Goal: Information Seeking & Learning: Obtain resource

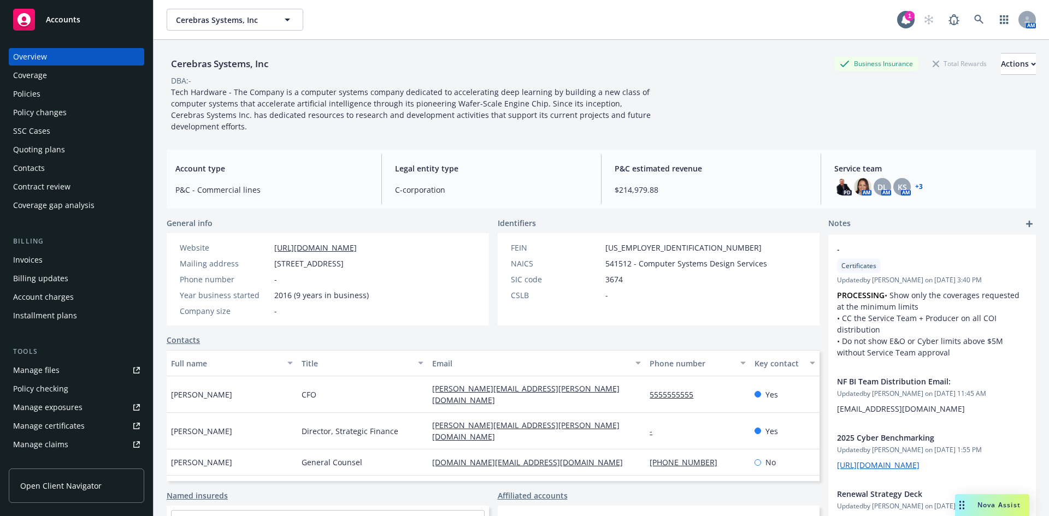
click at [34, 85] on div "Policies" at bounding box center [26, 93] width 27 height 17
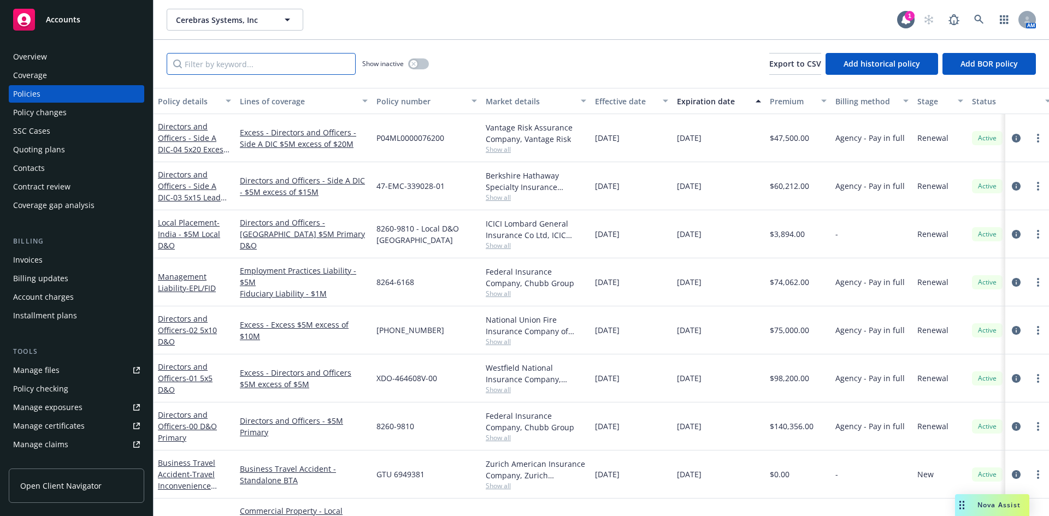
click at [227, 69] on input "Filter by keyword..." at bounding box center [261, 64] width 189 height 22
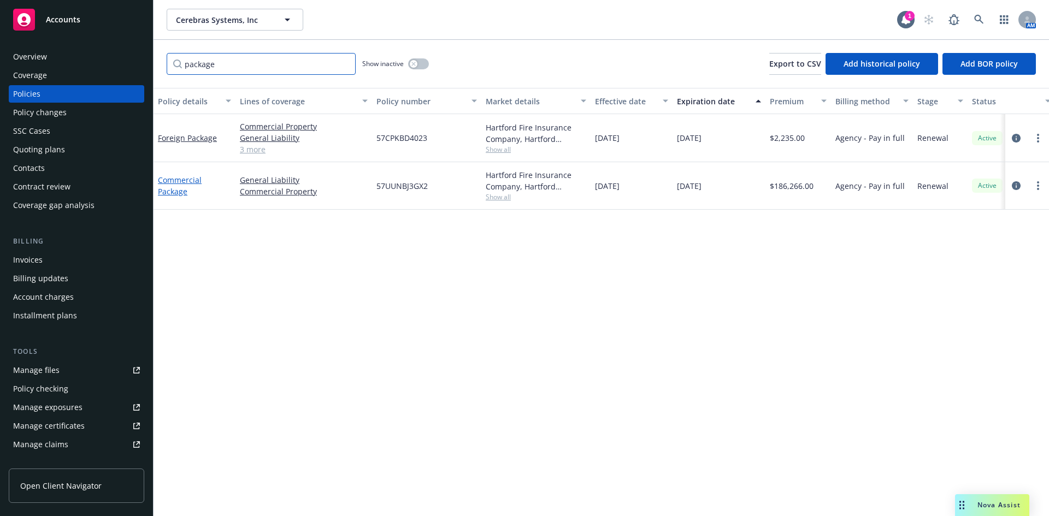
type input "package"
click at [182, 183] on link "Commercial Package" at bounding box center [180, 186] width 44 height 22
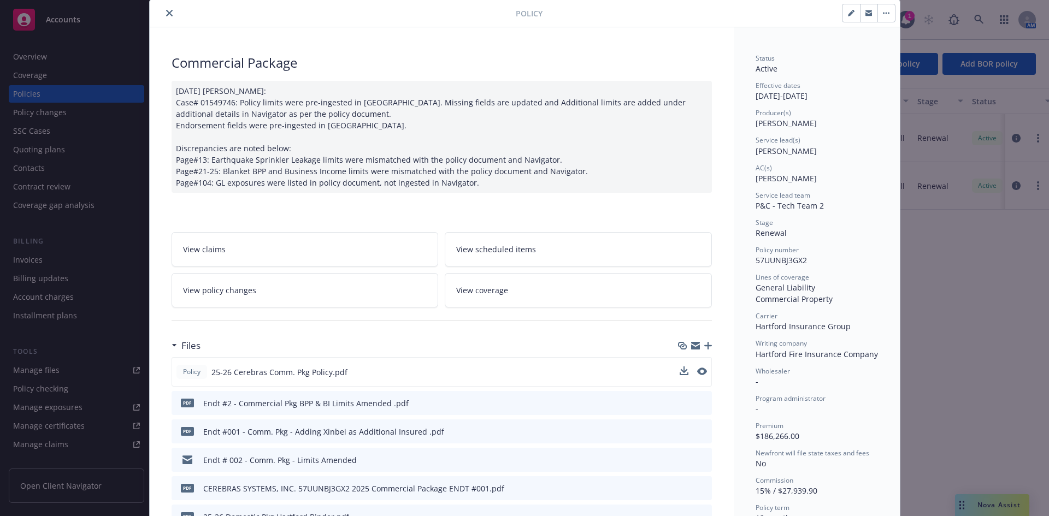
scroll to position [55, 0]
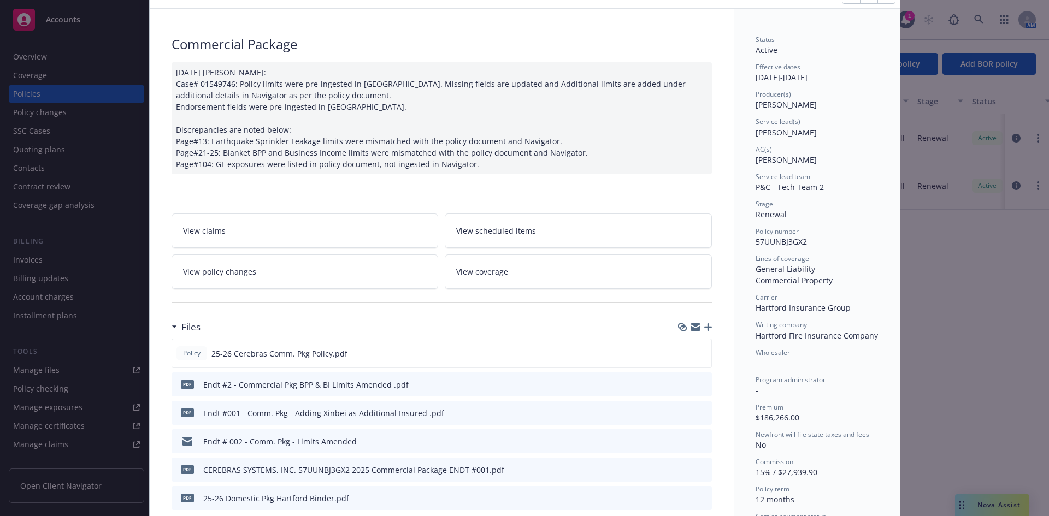
click at [692, 329] on icon "button" at bounding box center [695, 328] width 9 height 5
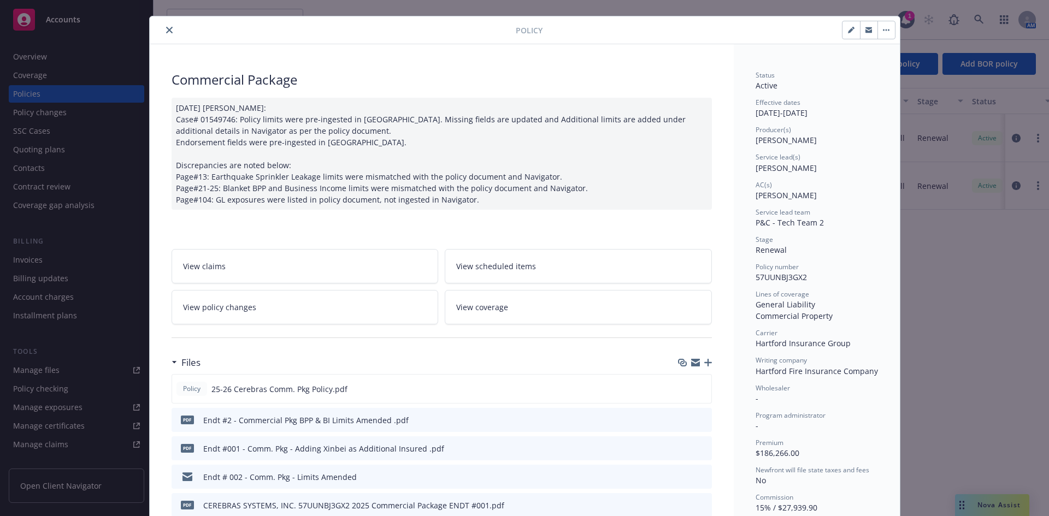
scroll to position [0, 0]
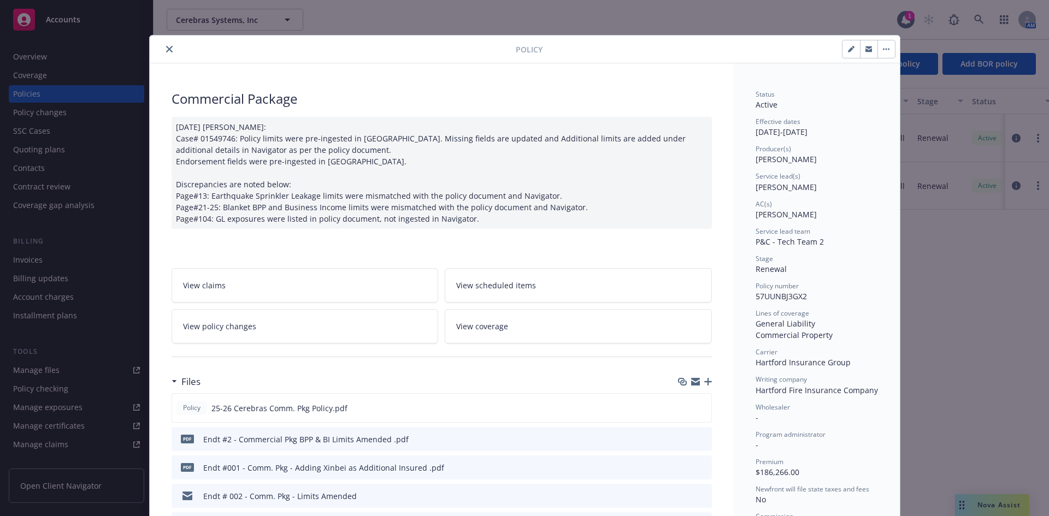
click at [166, 49] on icon "close" at bounding box center [169, 49] width 7 height 7
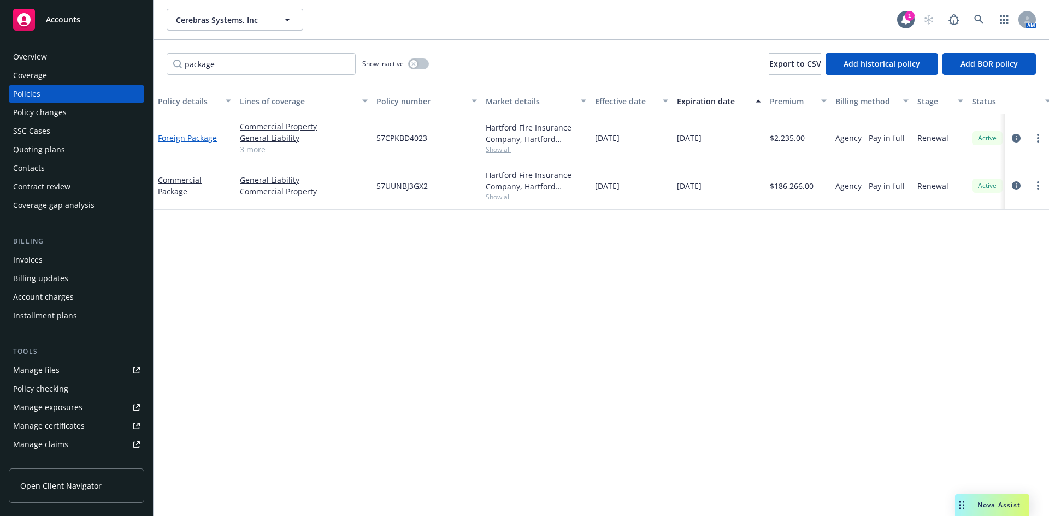
click at [174, 138] on link "Foreign Package" at bounding box center [187, 138] width 59 height 10
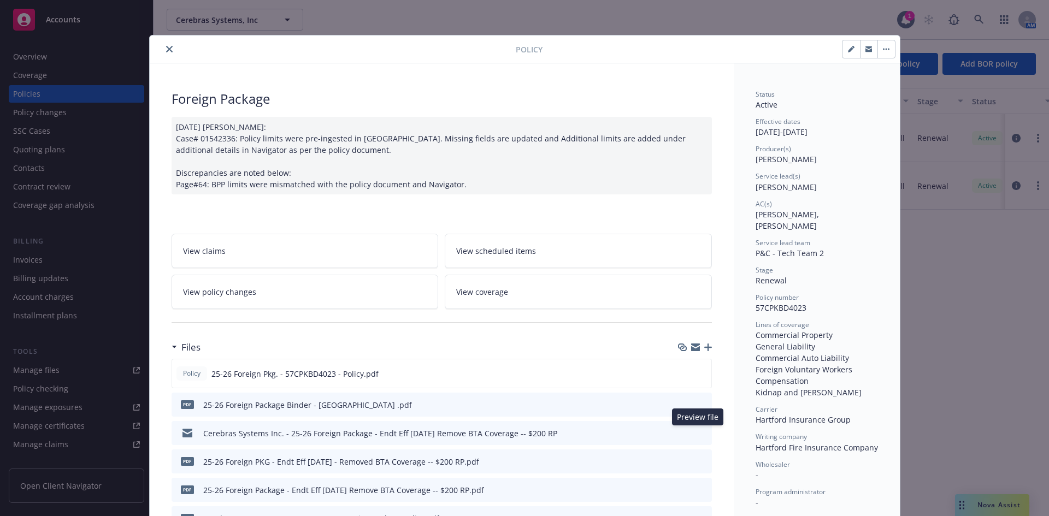
click at [698, 432] on icon "preview file" at bounding box center [702, 433] width 10 height 8
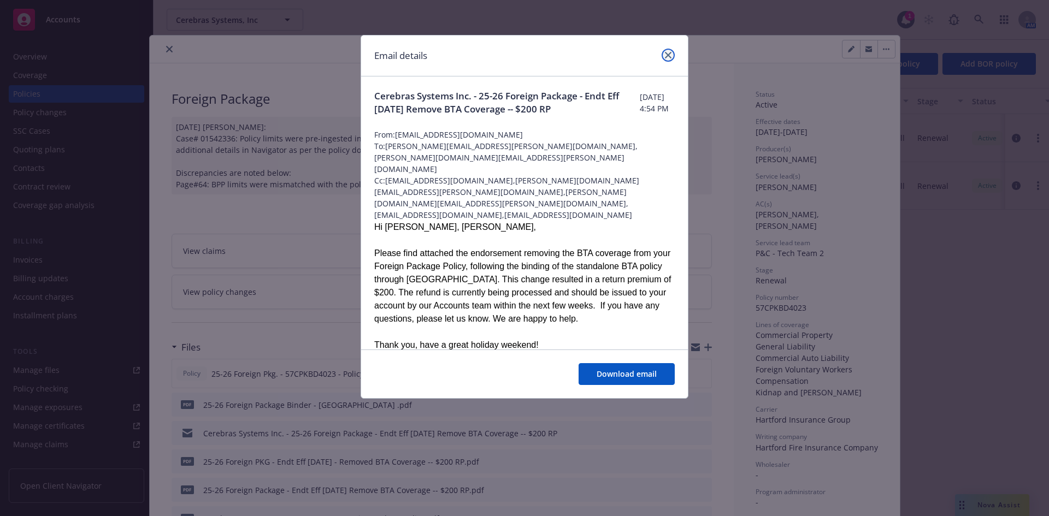
click at [665, 55] on icon "close" at bounding box center [668, 55] width 7 height 7
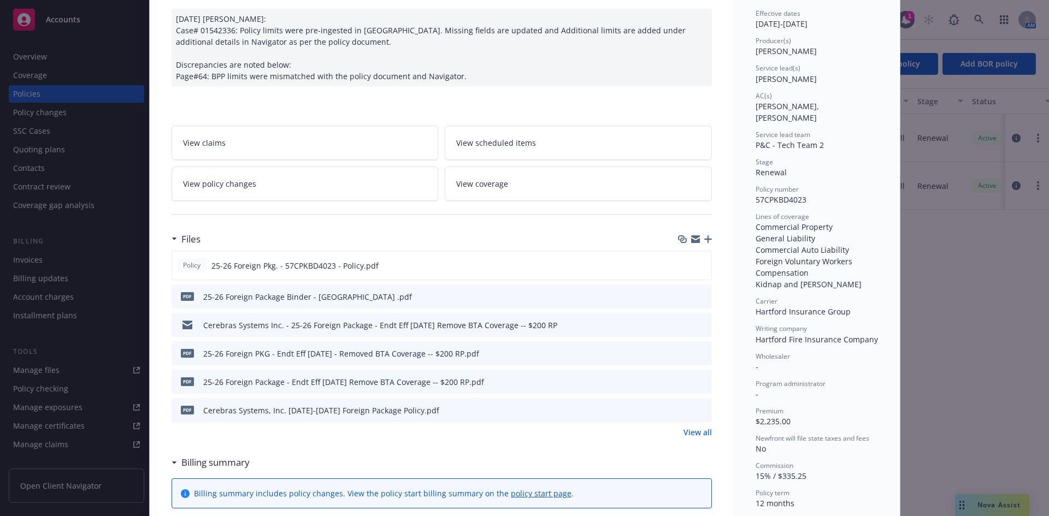
scroll to position [109, 0]
click at [701, 408] on icon "preview file" at bounding box center [702, 409] width 10 height 8
click at [682, 425] on div "Policy 25-26 Foreign Pkg. - 57CPKBD4023 - Policy.pdf pdf 25-26 Foreign Package …" at bounding box center [442, 343] width 540 height 187
click at [685, 429] on link "View all" at bounding box center [698, 431] width 28 height 11
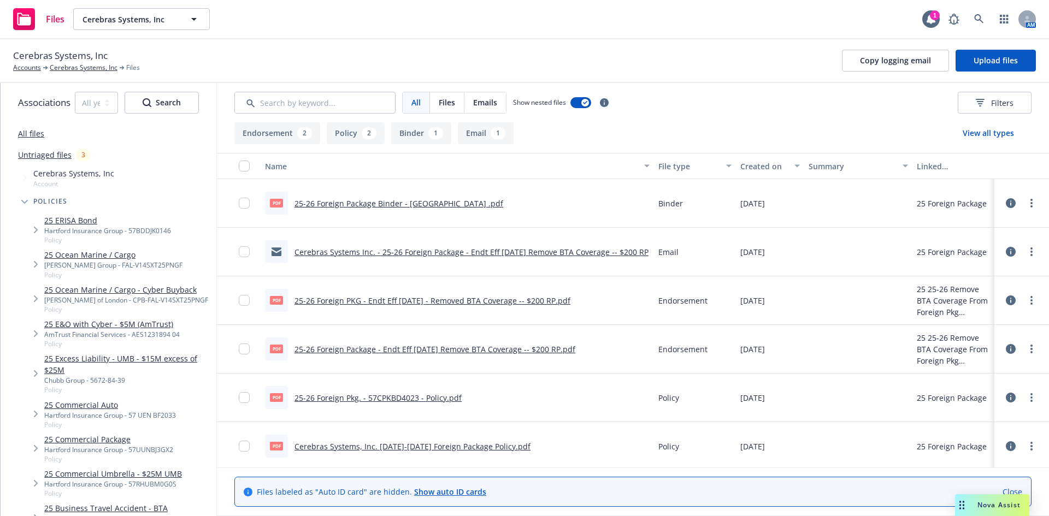
scroll to position [3, 0]
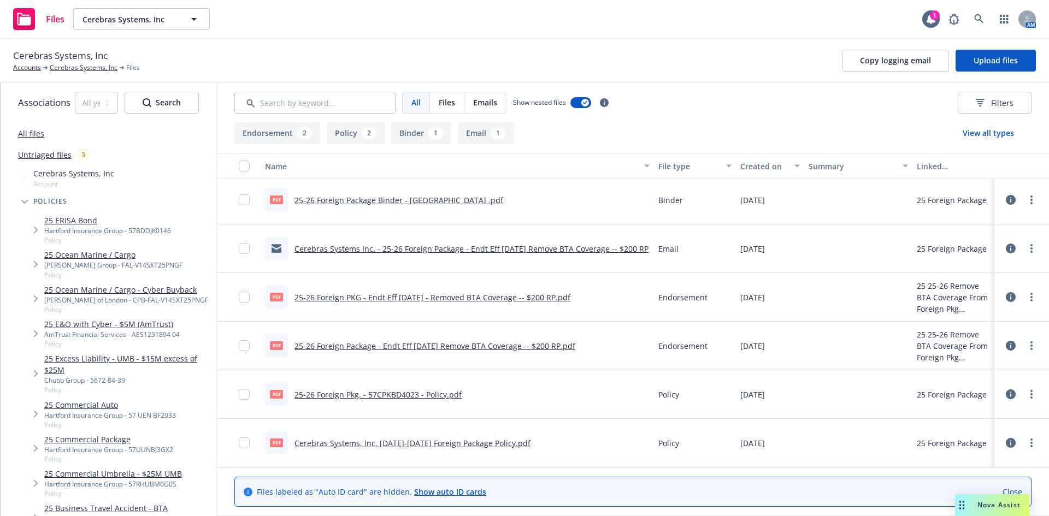
drag, startPoint x: 487, startPoint y: 216, endPoint x: 503, endPoint y: 225, distance: 17.4
click at [497, 223] on div "pdf 25-26 Foreign Package Binder - [GEOGRAPHIC_DATA] .pdf" at bounding box center [457, 200] width 393 height 49
click at [184, 167] on div "Cerebras Systems, Inc Account" at bounding box center [113, 178] width 205 height 25
